Goal: Task Accomplishment & Management: Manage account settings

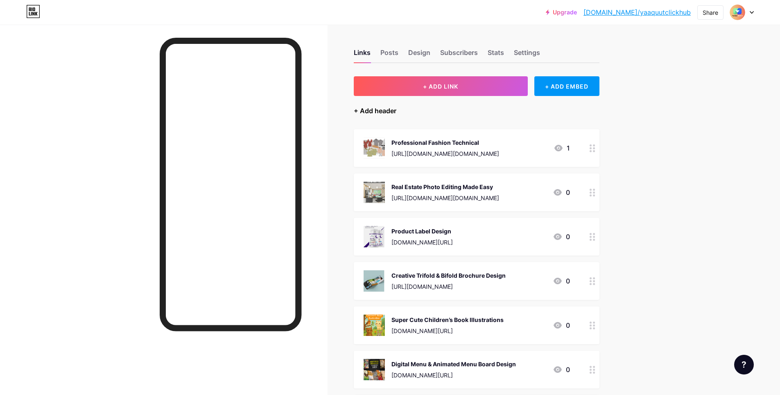
click at [372, 110] on div "+ Add header" at bounding box center [375, 111] width 43 height 10
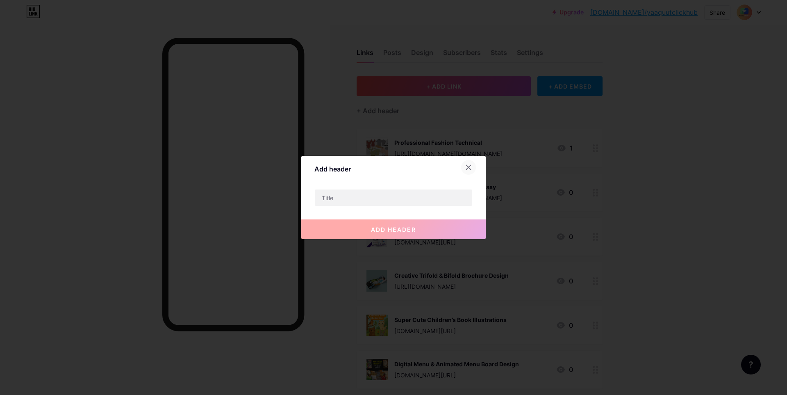
click at [468, 167] on icon at bounding box center [468, 167] width 5 height 5
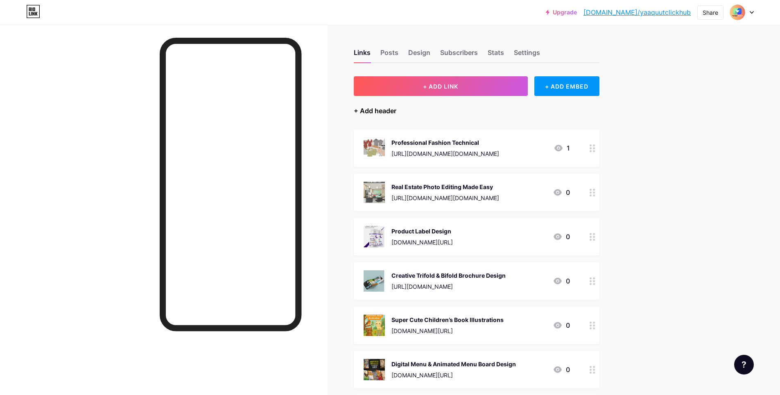
click at [377, 111] on div "+ Add header" at bounding box center [375, 111] width 43 height 10
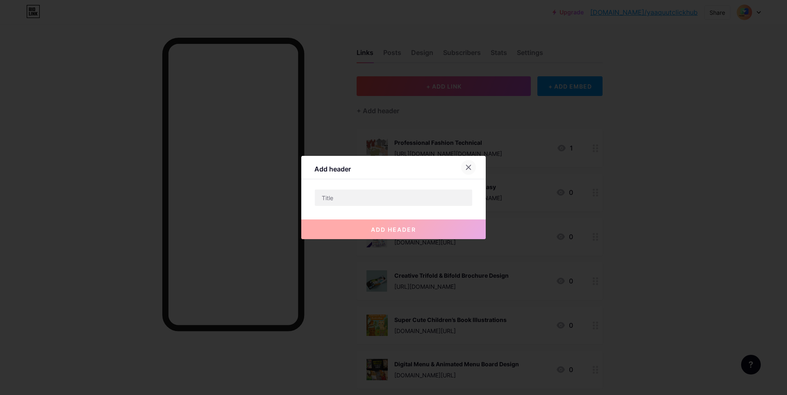
click at [469, 168] on icon at bounding box center [468, 167] width 5 height 5
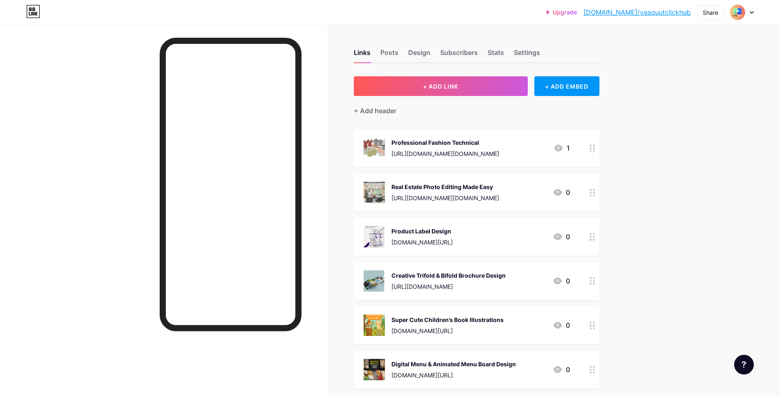
click at [753, 14] on div at bounding box center [742, 12] width 24 height 15
click at [694, 95] on link "Account settings" at bounding box center [703, 93] width 102 height 22
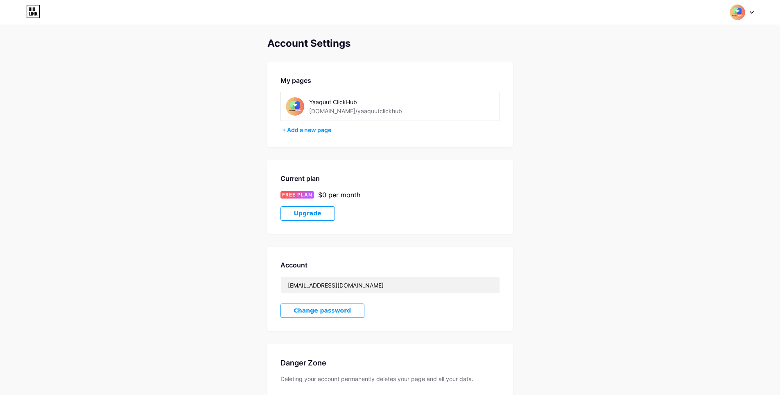
click at [353, 112] on div "[DOMAIN_NAME]/yaaquutclickhub" at bounding box center [355, 111] width 93 height 9
click at [305, 105] on div "Yaaquut ClickHub [DOMAIN_NAME]/yaaquutclickhub" at bounding box center [355, 106] width 139 height 18
click at [33, 14] on icon at bounding box center [33, 14] width 2 height 4
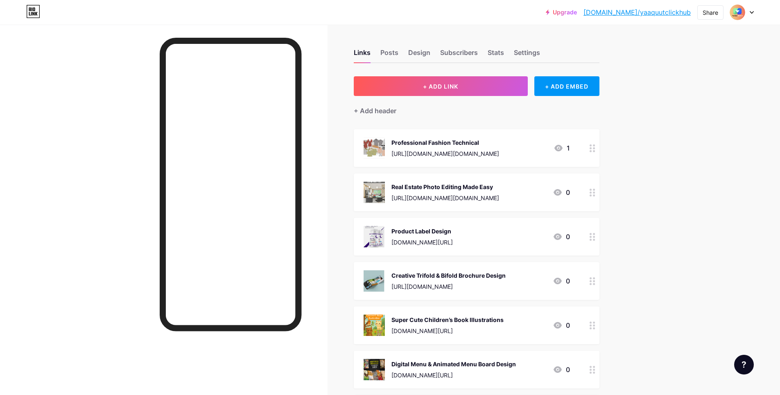
click at [746, 369] on div at bounding box center [745, 364] width 20 height 20
click at [638, 16] on link "[DOMAIN_NAME]/yaaquutclickhub" at bounding box center [637, 12] width 107 height 10
click at [419, 53] on div "Design" at bounding box center [419, 55] width 22 height 15
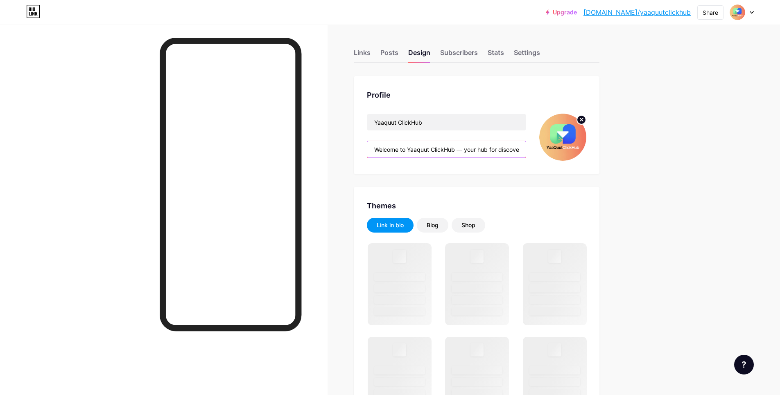
click at [456, 148] on input "Welcome to Yaaquut ClickHub — your hub for discovering and promoting top-sellin…" at bounding box center [446, 149] width 159 height 16
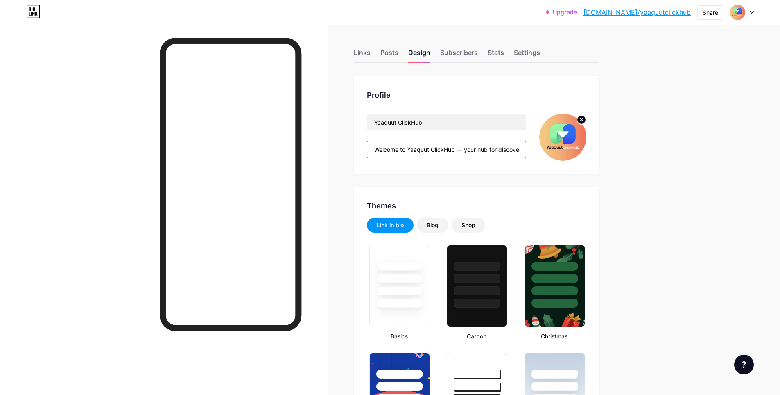
click at [465, 151] on input "Welcome to Yaaquut ClickHub — your hub for discovering and promoting top-sellin…" at bounding box center [446, 149] width 159 height 16
click at [466, 151] on input "Welcome to Yaaquut ClickHub — your hub for discovering and promoting top-sellin…" at bounding box center [446, 149] width 159 height 16
click at [469, 149] on input "Welcome to Yaaquut ClickHub — your hub for discovering and promoting top-sellin…" at bounding box center [446, 149] width 159 height 16
click at [479, 150] on input "Welcome to Yaaquut ClickHub — your hub for discovering and promoting top-sellin…" at bounding box center [446, 149] width 159 height 16
drag, startPoint x: 481, startPoint y: 152, endPoint x: 507, endPoint y: 152, distance: 25.8
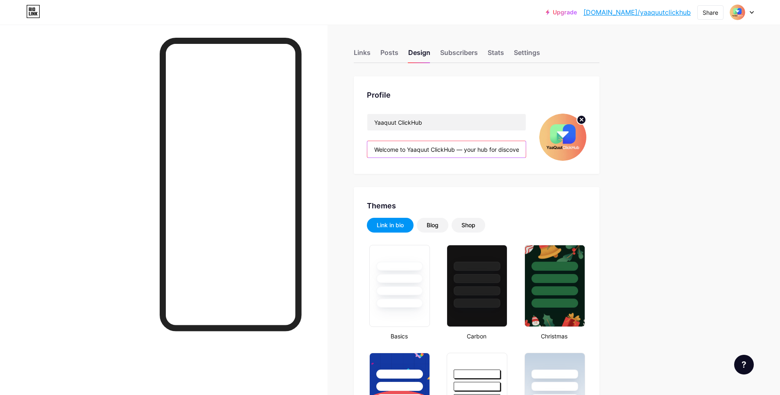
click at [482, 152] on input "Welcome to Yaaquut ClickHub — your hub for discovering and promoting top-sellin…" at bounding box center [446, 149] width 159 height 16
click at [508, 152] on input "Welcome to Yaaquut ClickHub — your hub for discovering and promoting top-sellin…" at bounding box center [446, 149] width 159 height 16
click at [497, 150] on input "Welcome to Yaaquut ClickHub — your hub for discovering and promoting top-sellin…" at bounding box center [446, 149] width 159 height 16
click at [490, 152] on input "Welcome to Yaaquut ClickHub — your hub for discovering and promoting top-sellin…" at bounding box center [446, 149] width 159 height 16
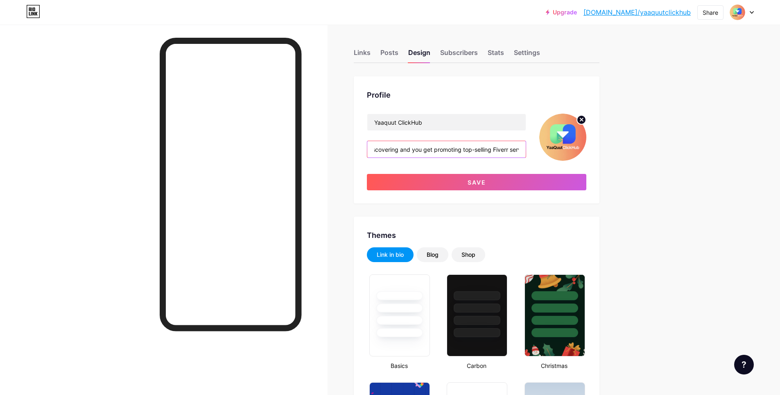
scroll to position [0, 0]
drag, startPoint x: 515, startPoint y: 150, endPoint x: 333, endPoint y: 143, distance: 182.0
click at [442, 150] on input "Welcome to Yaaquut ClickHub — your hub for discovering and you get promoting to…" at bounding box center [446, 149] width 159 height 16
click at [513, 148] on input "Welcome to Yaaquut ClickHub — your hub for discovering and you get promoting to…" at bounding box center [446, 149] width 159 height 16
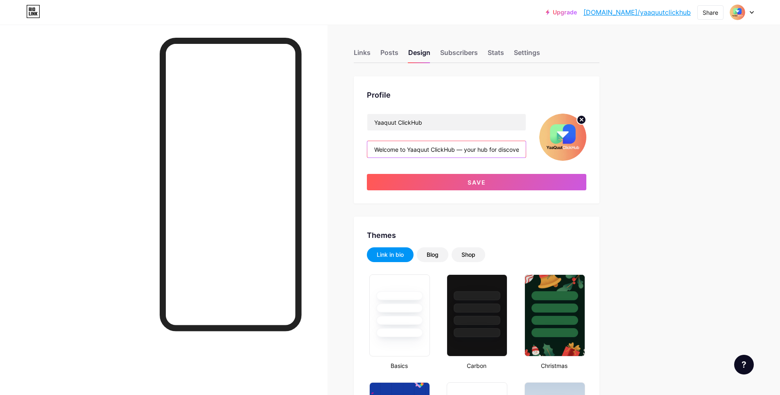
click at [509, 150] on input "Welcome to Yaaquut ClickHub — your hub for discovering and you get promoting to…" at bounding box center [446, 149] width 159 height 16
click at [507, 149] on input "Welcome to Yaaquut ClickHub — your hub for discovering and you get promoting to…" at bounding box center [446, 149] width 159 height 16
click at [482, 151] on input "Welcome to Yaaquut ClickHub — your hub for discovering and you get promoting to…" at bounding box center [446, 149] width 159 height 16
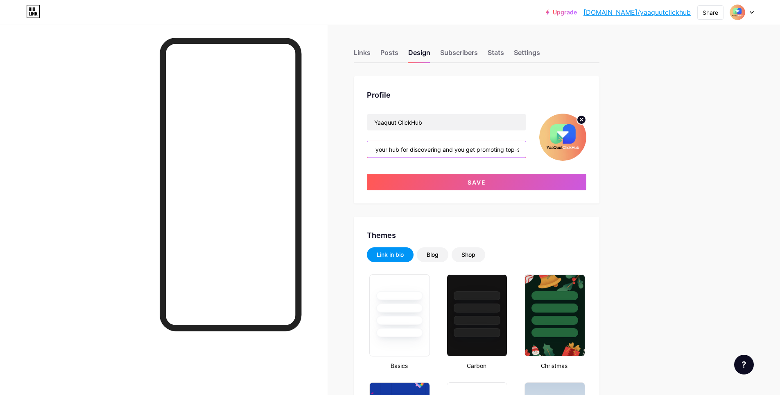
drag, startPoint x: 479, startPoint y: 150, endPoint x: 493, endPoint y: 148, distance: 13.7
click at [493, 148] on input "Welcome to Yaaquut ClickHub — your hub for discovering and you get promoting to…" at bounding box center [446, 149] width 159 height 16
click at [492, 148] on input "Welcome to Yaaquut ClickHub — your hub for discovering and you get promoting to…" at bounding box center [446, 149] width 159 height 16
click at [481, 151] on input "Welcome to Yaaquut ClickHub — your hub for discovering and you get promoting to…" at bounding box center [446, 149] width 159 height 16
click at [503, 150] on input "Welcome to Yaaquut ClickHub — your hub for discovering and you get promoting to…" at bounding box center [446, 149] width 159 height 16
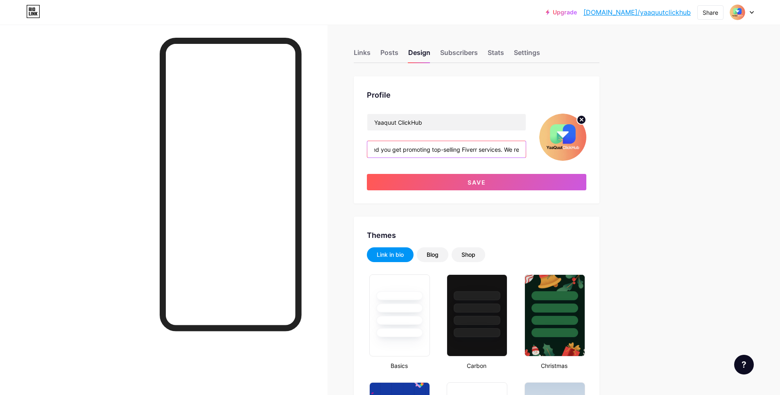
scroll to position [0, 150]
drag, startPoint x: 481, startPoint y: 148, endPoint x: 462, endPoint y: 150, distance: 19.3
click at [475, 152] on input "Welcome to Yaaquut ClickHub — your hub for discovering and you get promoting to…" at bounding box center [446, 149] width 159 height 16
click at [447, 145] on input "Welcome to Yaaquut ClickHub — your hub for discovering and you get promoting to…" at bounding box center [446, 149] width 159 height 16
drag, startPoint x: 419, startPoint y: 149, endPoint x: 473, endPoint y: 151, distance: 53.7
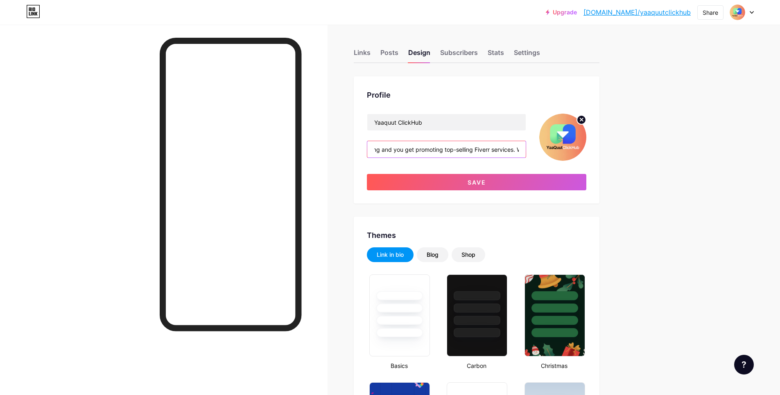
click at [477, 149] on input "Welcome to Yaaquut ClickHub — your hub for discovering and you get promoting to…" at bounding box center [446, 149] width 159 height 16
drag, startPoint x: 420, startPoint y: 147, endPoint x: 421, endPoint y: 163, distance: 16.4
click at [420, 147] on input "Welcome to Yaaquut ClickHub — your hub for discovering and you get Fiverr servi…" at bounding box center [446, 149] width 159 height 16
click at [422, 151] on input "Welcome to Yaaquut ClickHub — your hub for discovering and you get Fiverr servi…" at bounding box center [446, 149] width 159 height 16
click at [485, 148] on input "Welcome to Yaaquut ClickHub — your hub for discovering and you get Fiverr servi…" at bounding box center [446, 149] width 159 height 16
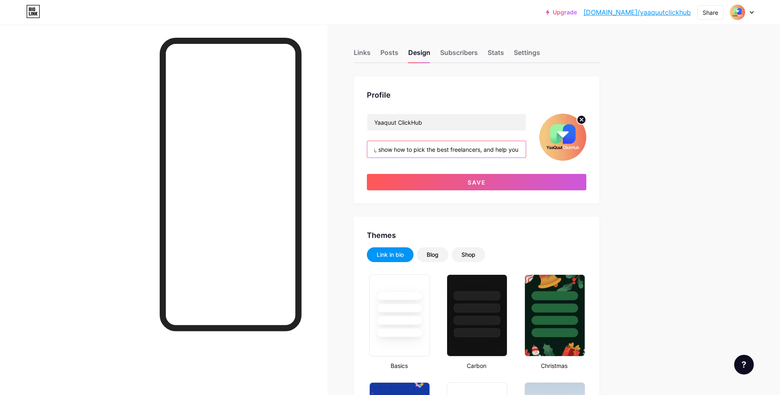
scroll to position [0, 315]
click at [516, 149] on input "Welcome to Yaaquut ClickHub — your hub for discovering and you get Fiverr servi…" at bounding box center [446, 149] width 159 height 16
drag, startPoint x: 523, startPoint y: 150, endPoint x: 365, endPoint y: 141, distance: 158.4
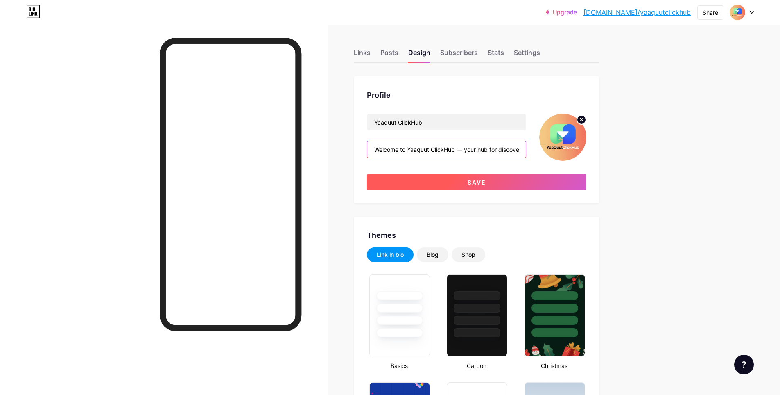
type input "Welcome to Yaaquut ClickHub — your hub for discovering and you get Fiverr servi…"
click at [491, 180] on button "Save" at bounding box center [477, 182] width 220 height 16
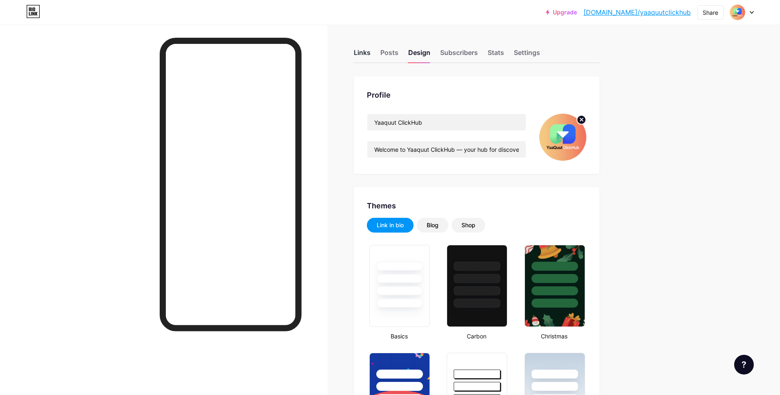
click at [357, 50] on div "Links" at bounding box center [362, 55] width 17 height 15
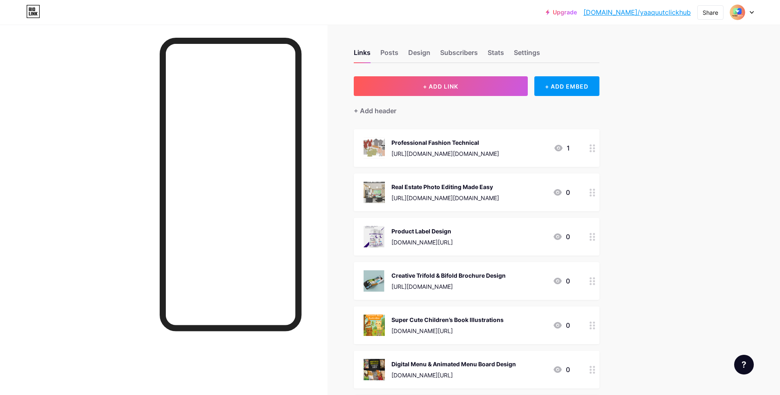
click at [678, 15] on link "[DOMAIN_NAME]/yaaquutclickhub" at bounding box center [637, 12] width 107 height 10
